Goal: Information Seeking & Learning: Learn about a topic

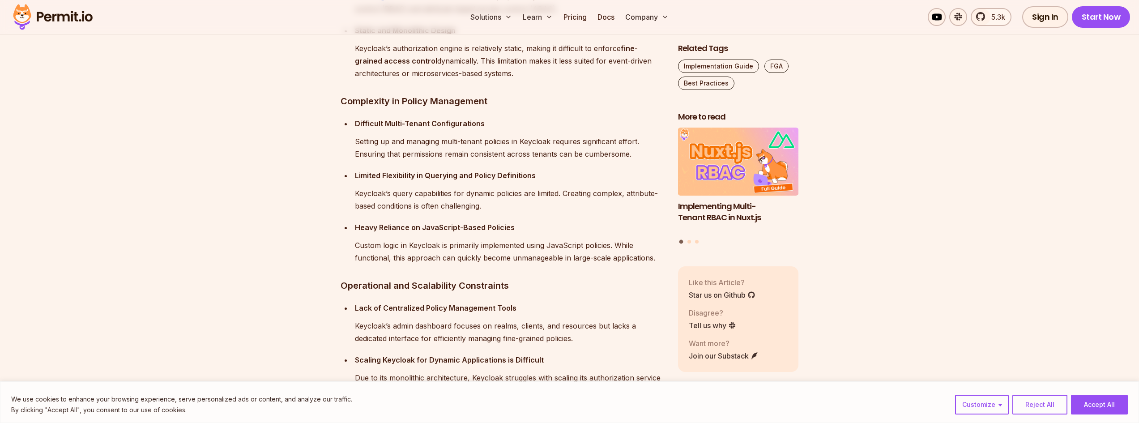
scroll to position [2149, 0]
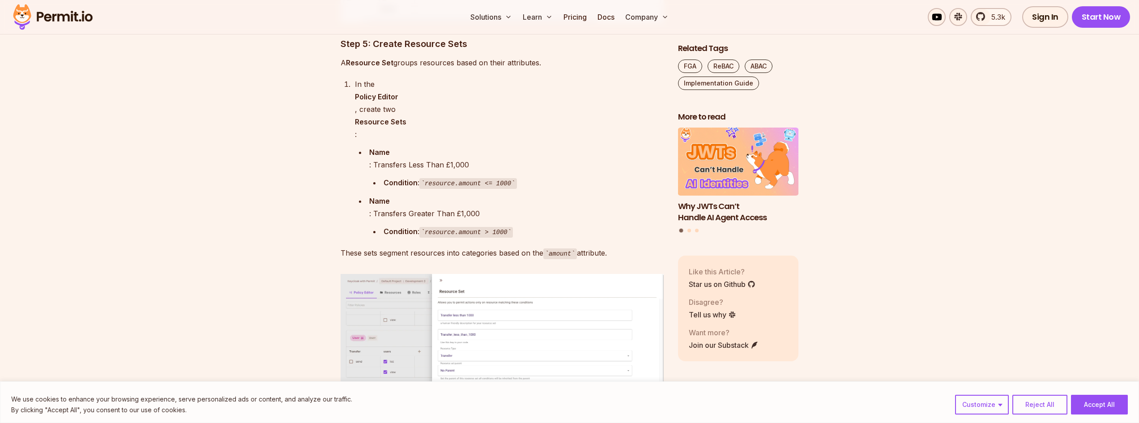
scroll to position [4791, 0]
